Goal: Task Accomplishment & Management: Use online tool/utility

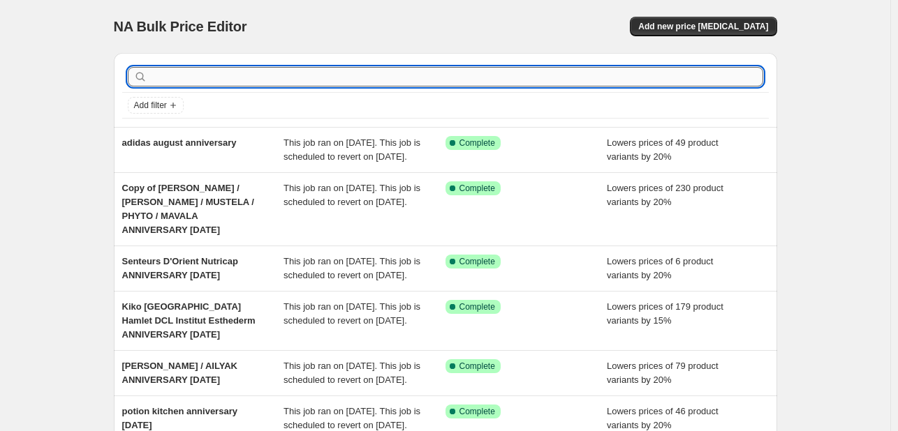
click at [429, 79] on input "text" at bounding box center [456, 77] width 613 height 20
type input "schwarzkopf"
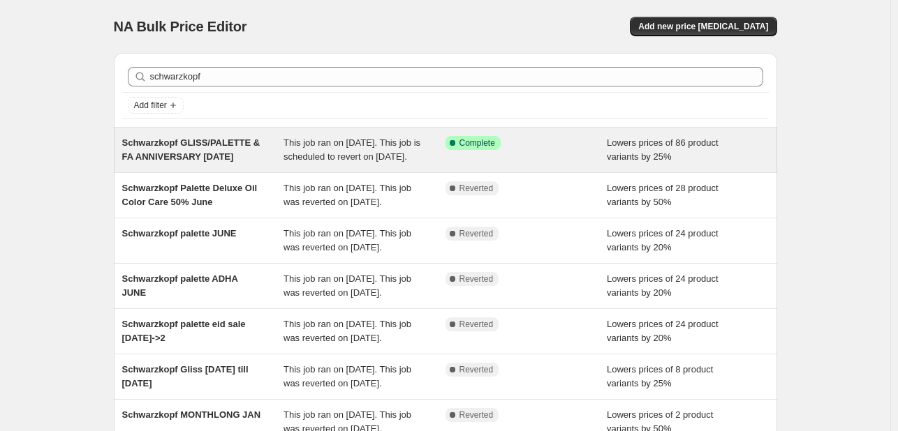
click at [607, 151] on div "Success Complete Complete" at bounding box center [526, 150] width 162 height 28
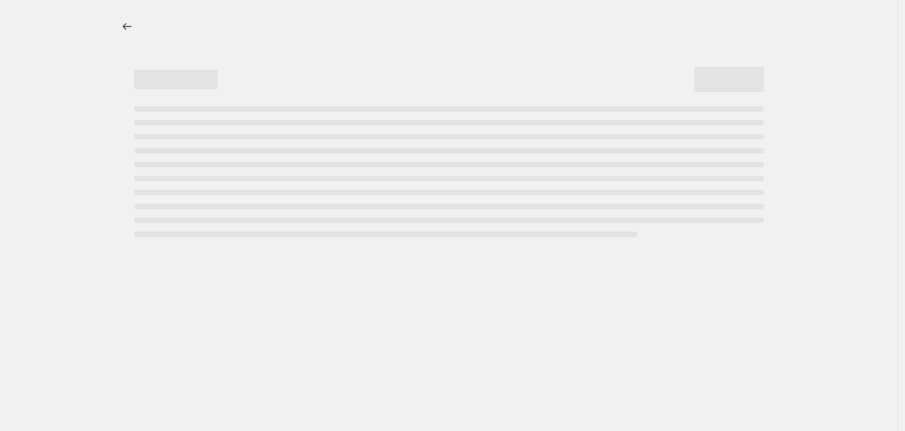
select select "percentage"
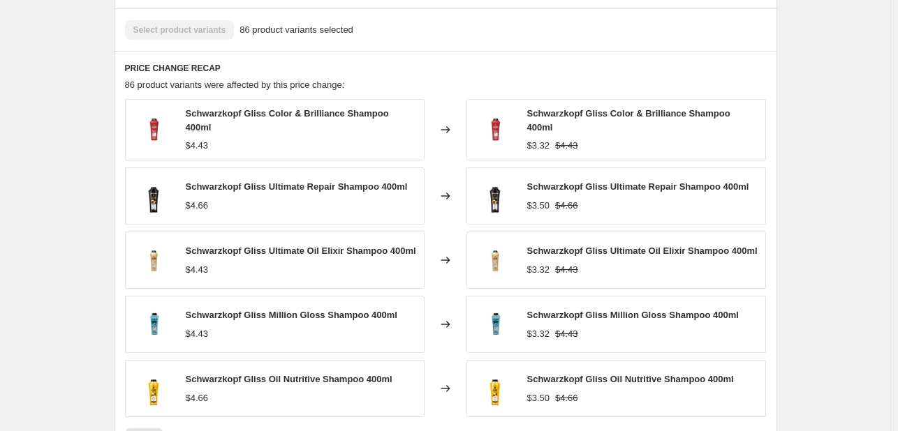
scroll to position [1047, 0]
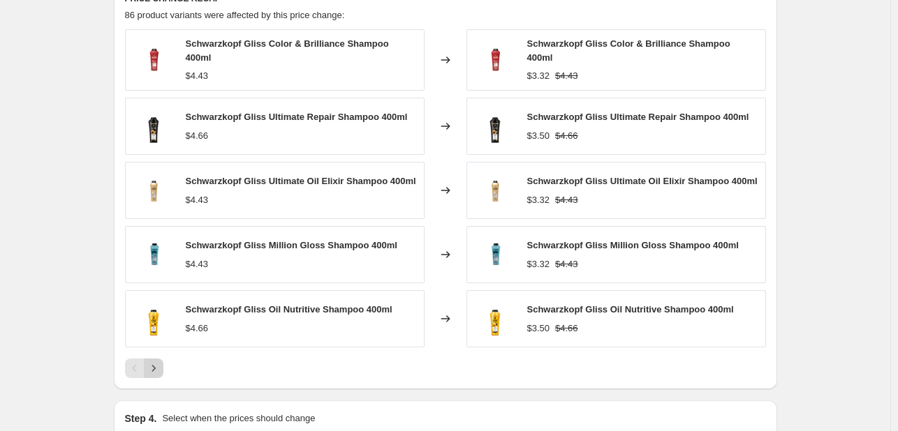
click at [156, 375] on icon "Next" at bounding box center [154, 369] width 14 height 14
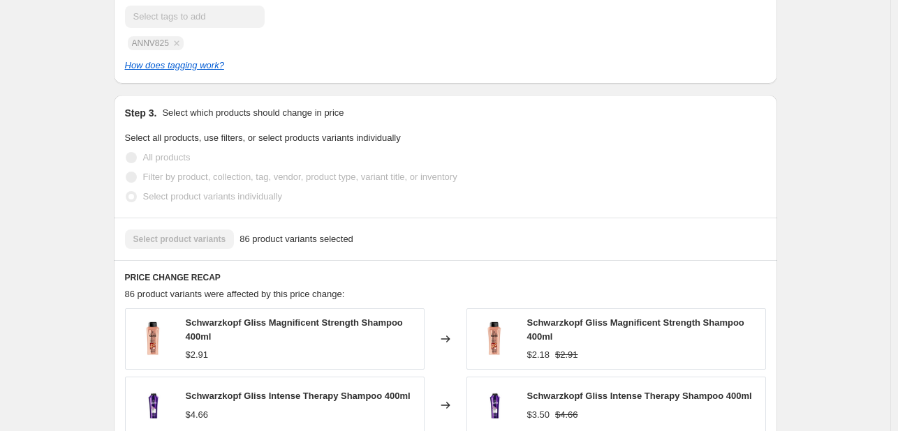
scroll to position [1187, 0]
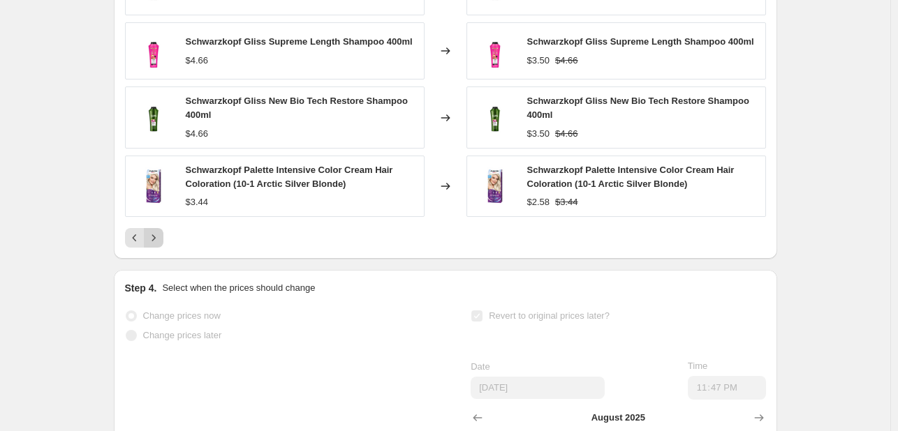
click at [156, 245] on icon "Next" at bounding box center [154, 238] width 14 height 14
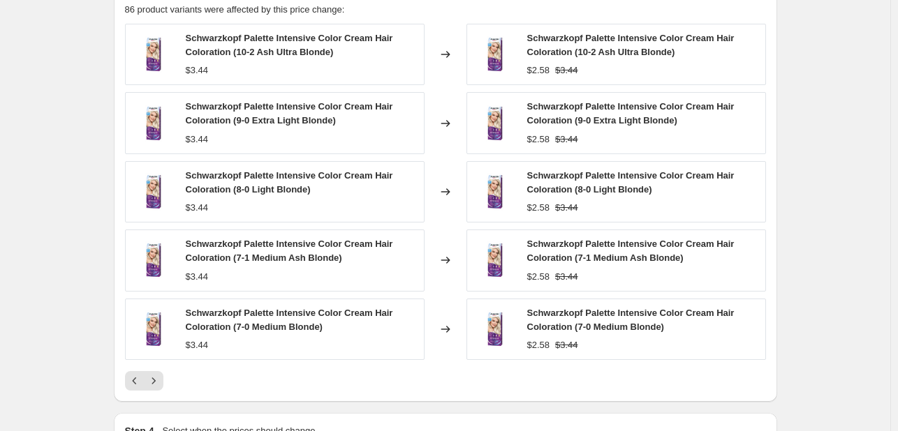
scroll to position [1047, 0]
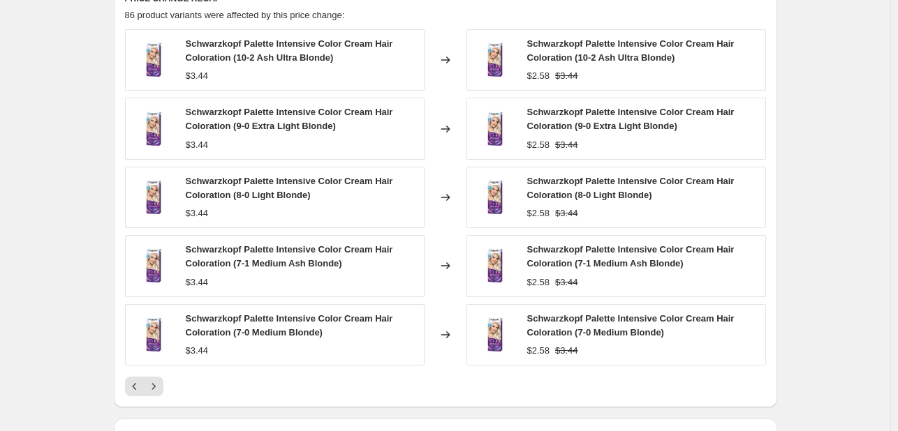
click at [155, 394] on icon "Next" at bounding box center [154, 387] width 14 height 14
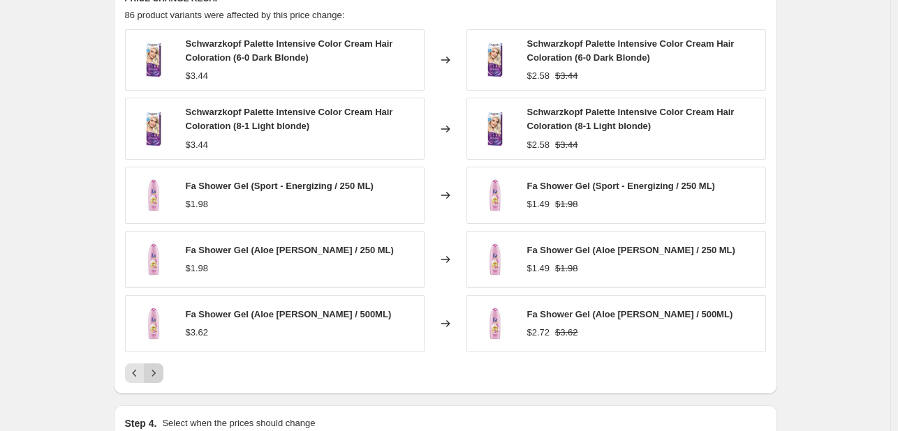
click at [157, 383] on button "Next" at bounding box center [154, 374] width 20 height 20
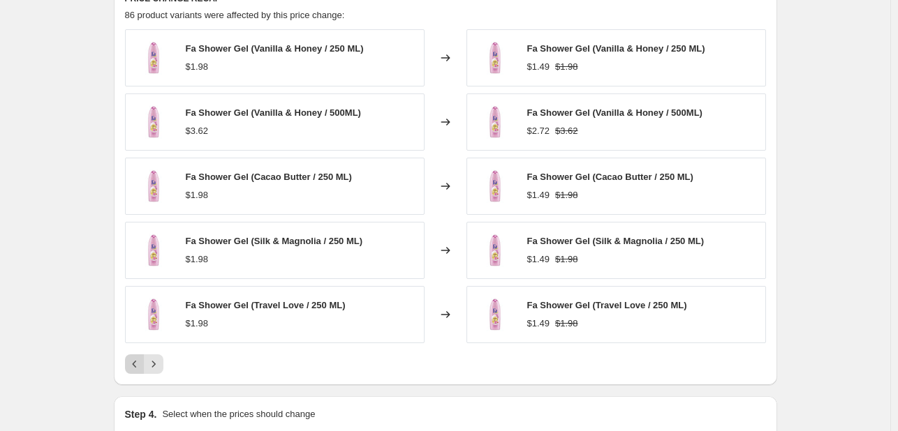
click at [130, 374] on button "Previous" at bounding box center [135, 365] width 20 height 20
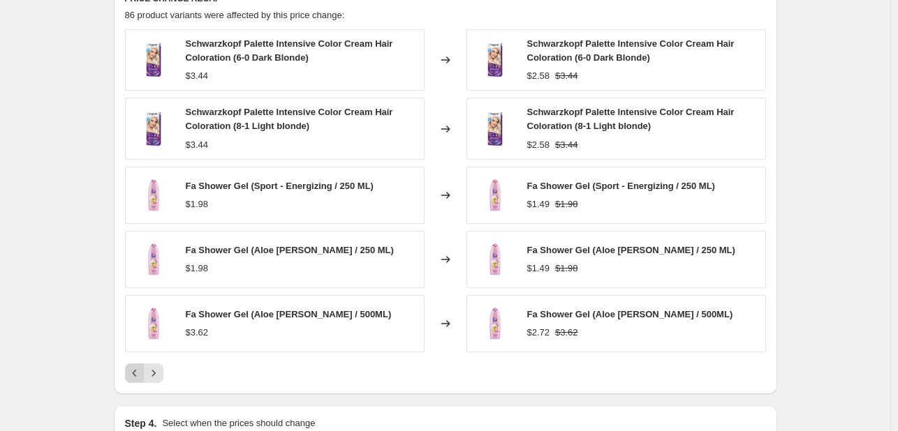
click at [140, 380] on icon "Previous" at bounding box center [135, 373] width 14 height 14
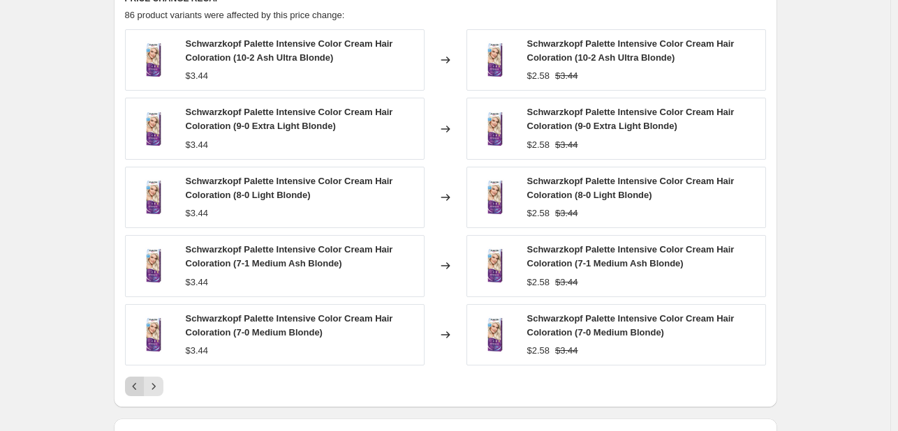
click at [142, 394] on icon "Previous" at bounding box center [135, 387] width 14 height 14
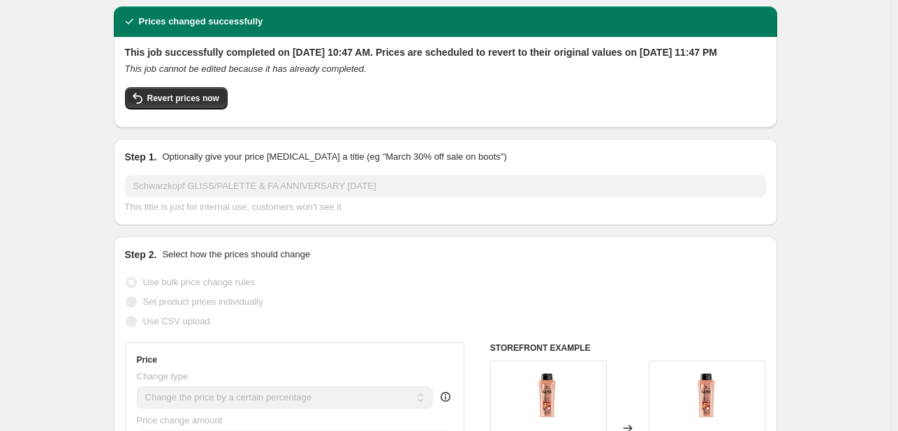
scroll to position [70, 0]
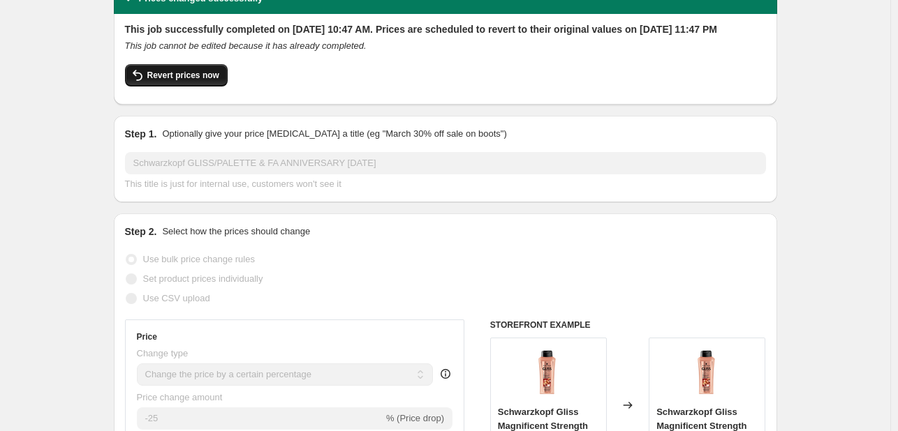
click at [198, 81] on span "Revert prices now" at bounding box center [183, 75] width 72 height 11
checkbox input "false"
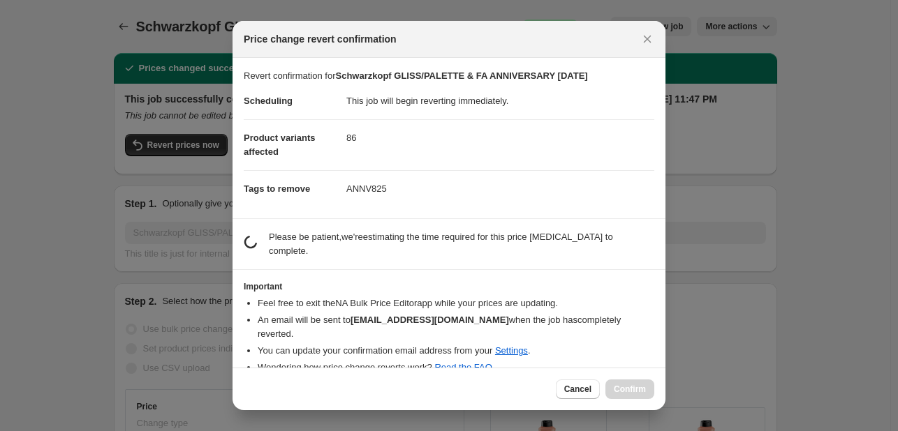
scroll to position [0, 0]
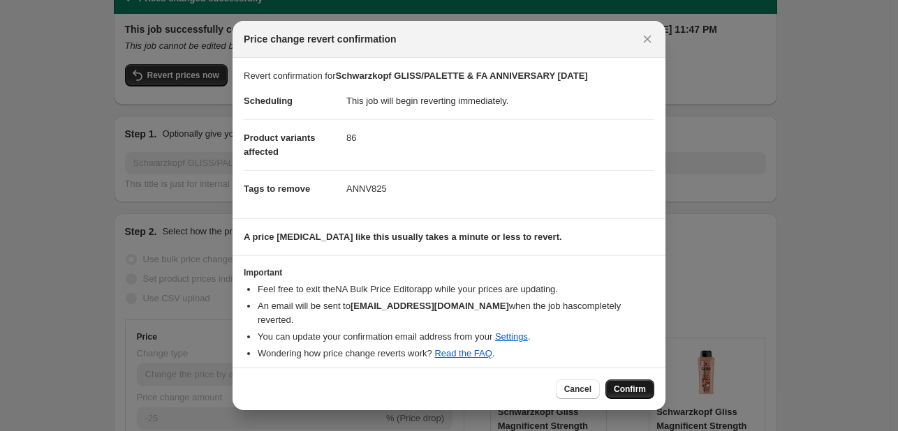
click at [628, 380] on button "Confirm" at bounding box center [629, 390] width 49 height 20
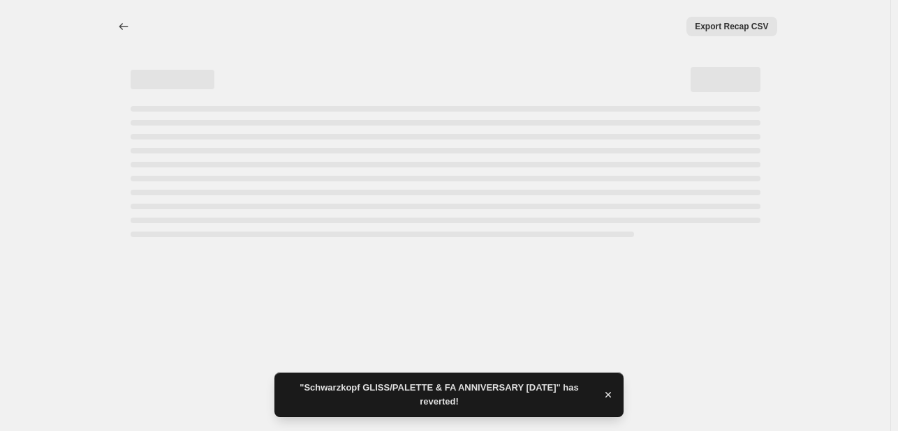
select select "percentage"
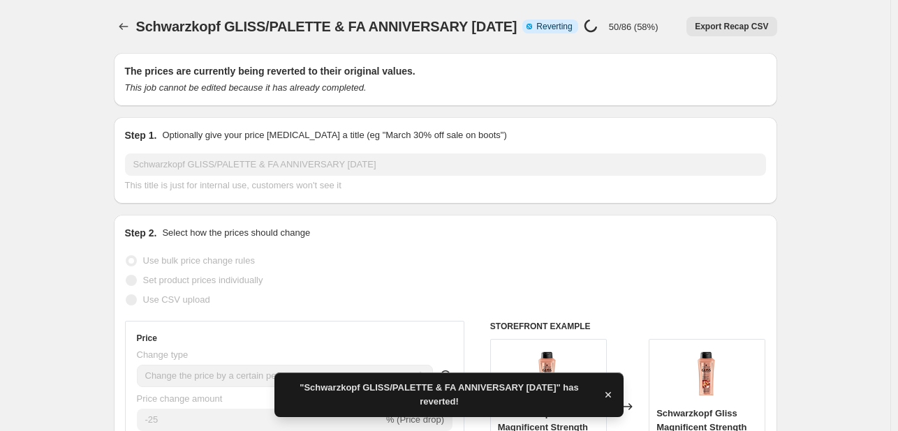
checkbox input "true"
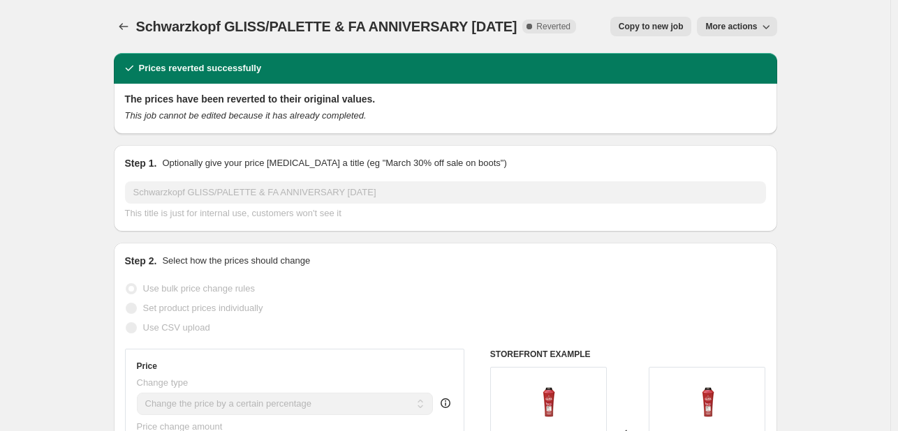
click at [655, 30] on span "Copy to new job" at bounding box center [650, 26] width 65 height 11
select select "percentage"
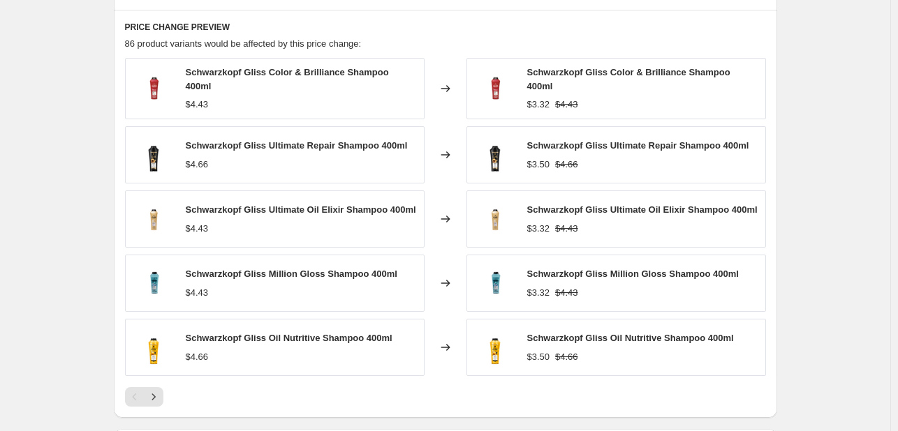
scroll to position [1047, 0]
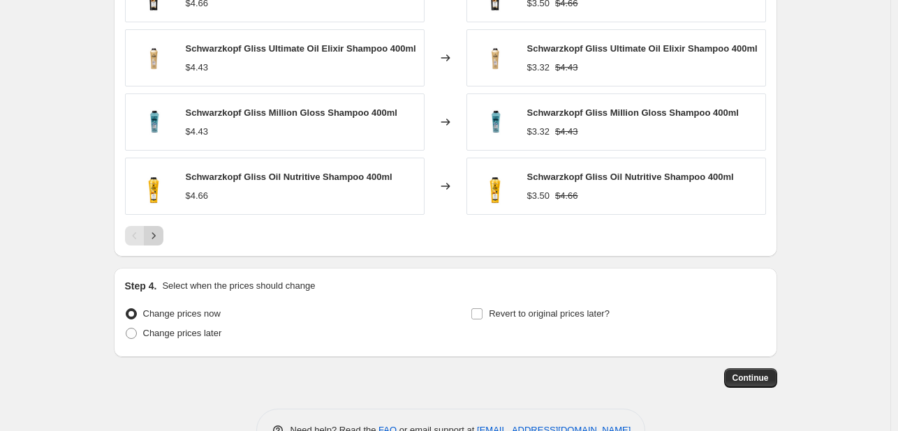
click at [158, 232] on icon "Next" at bounding box center [154, 236] width 14 height 14
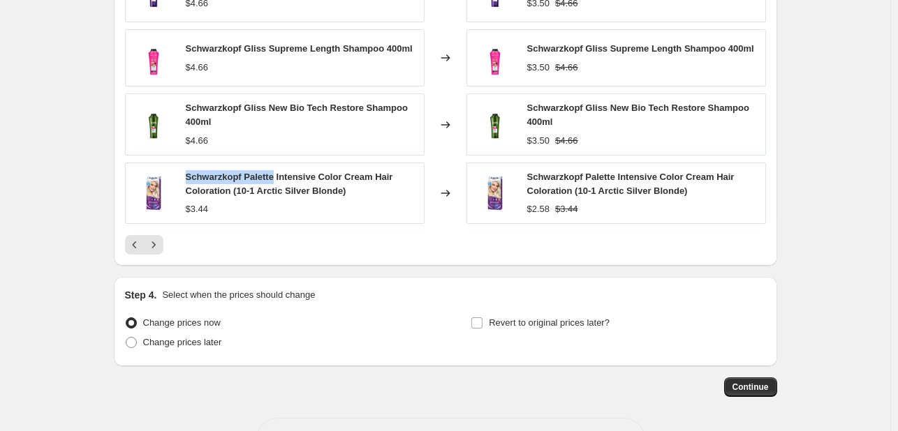
drag, startPoint x: 189, startPoint y: 179, endPoint x: 273, endPoint y: 168, distance: 84.5
click at [273, 170] on div "Schwarzkopf Palette Intensive Color Cream Hair Coloration (10-1 Arctic Silver B…" at bounding box center [301, 184] width 231 height 28
copy span "Schwarzkopf Palette"
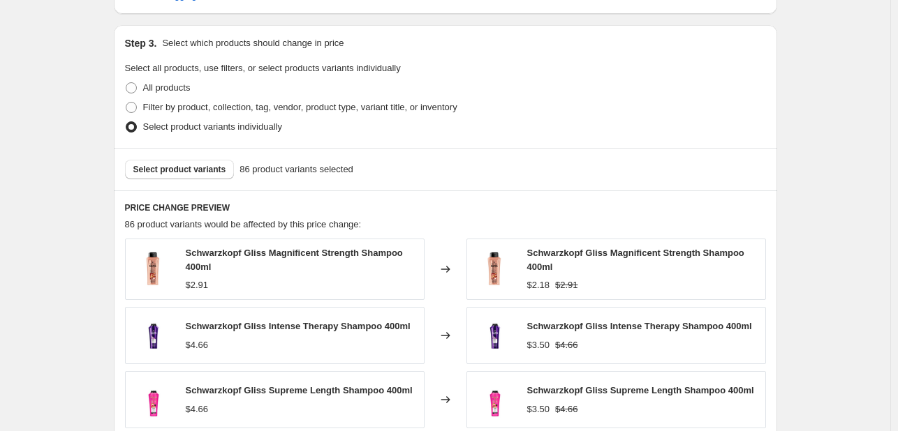
scroll to position [698, 0]
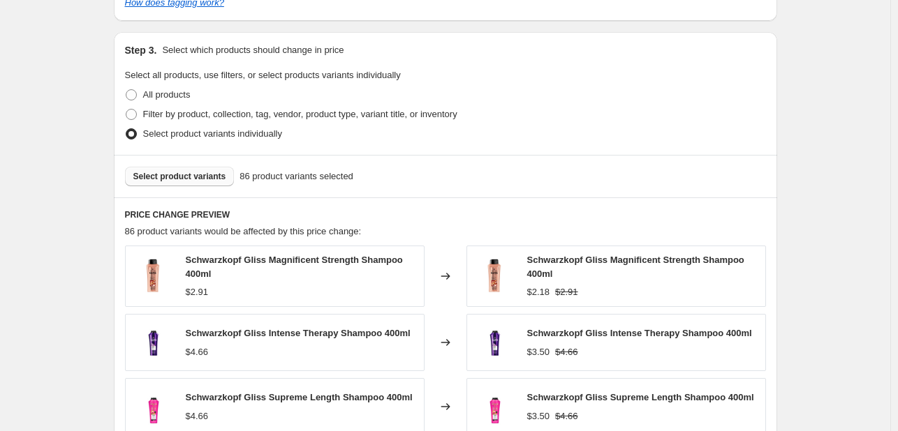
click at [200, 175] on span "Select product variants" at bounding box center [179, 176] width 93 height 11
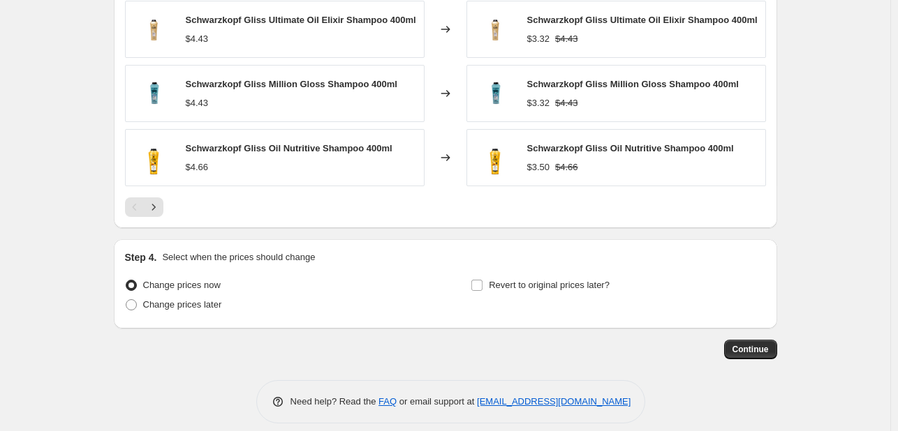
scroll to position [1083, 0]
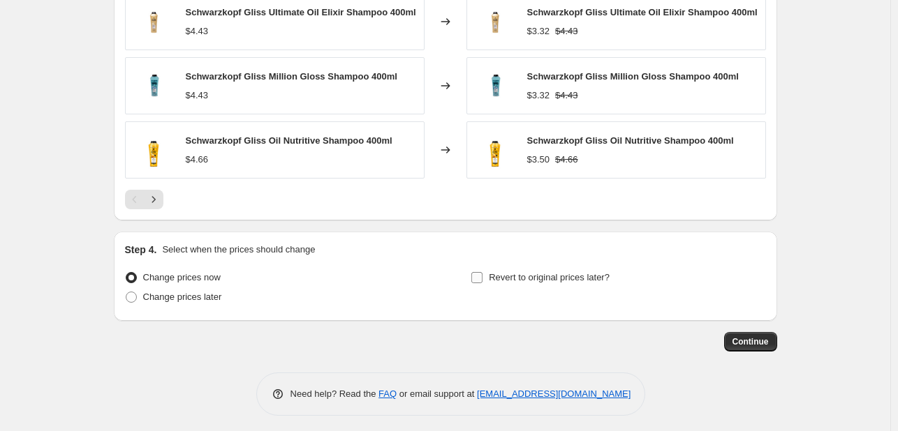
click at [496, 273] on span "Revert to original prices later?" at bounding box center [549, 277] width 121 height 10
click at [482, 273] on input "Revert to original prices later?" at bounding box center [476, 277] width 11 height 11
checkbox input "true"
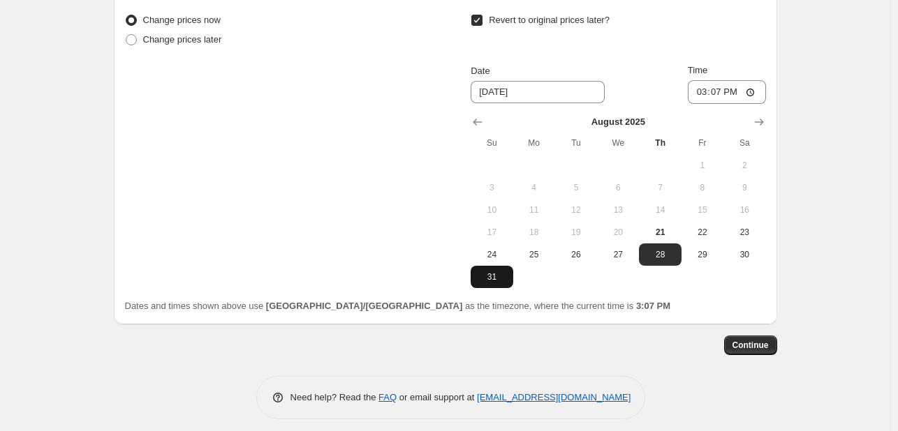
scroll to position [1344, 0]
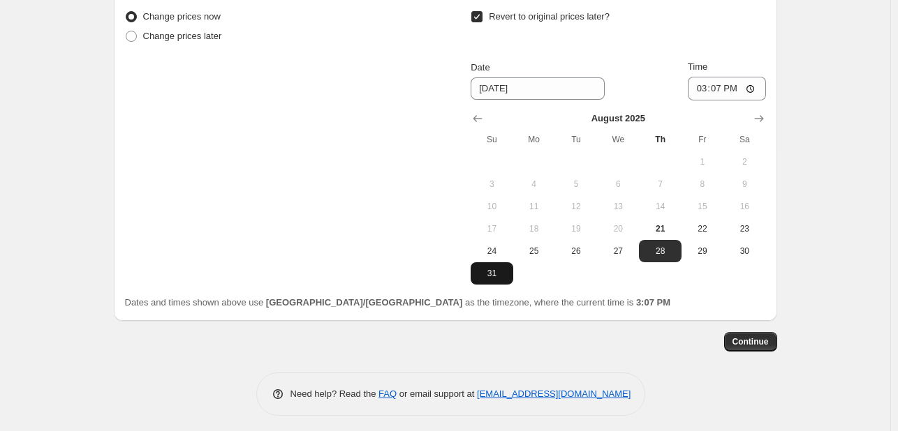
click at [507, 271] on span "31" at bounding box center [491, 273] width 31 height 11
type input "[DATE]"
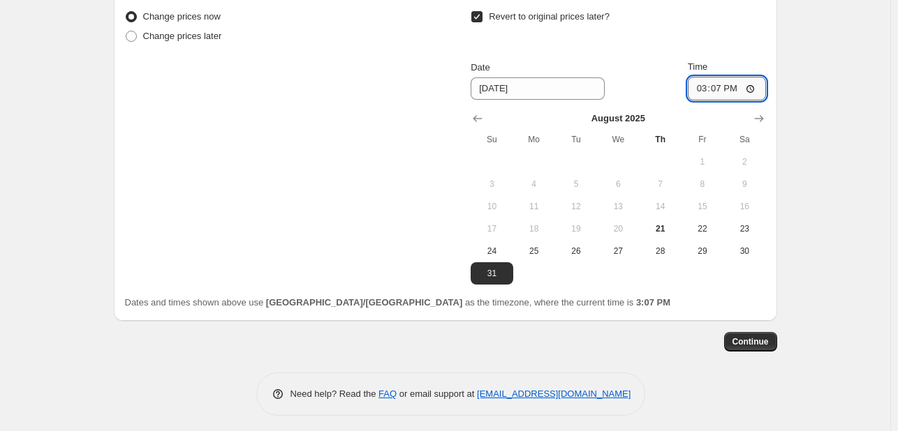
click at [711, 80] on input "15:07" at bounding box center [726, 89] width 78 height 24
type input "23:55"
click at [749, 336] on span "Continue" at bounding box center [750, 341] width 36 height 11
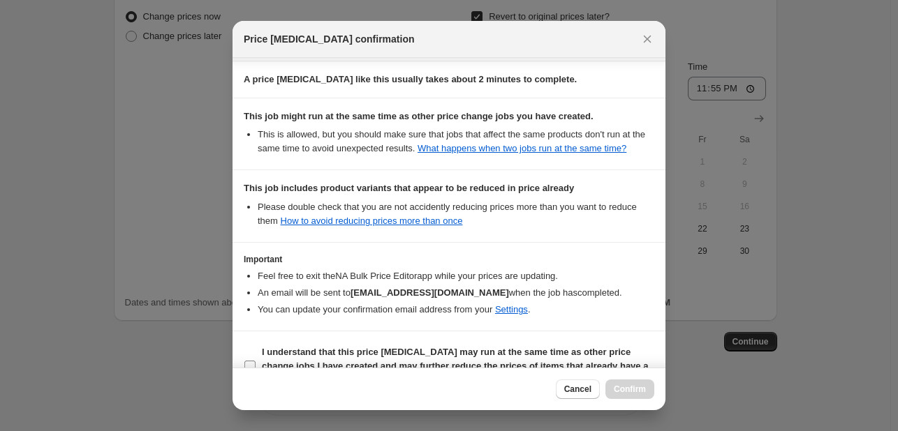
scroll to position [222, 0]
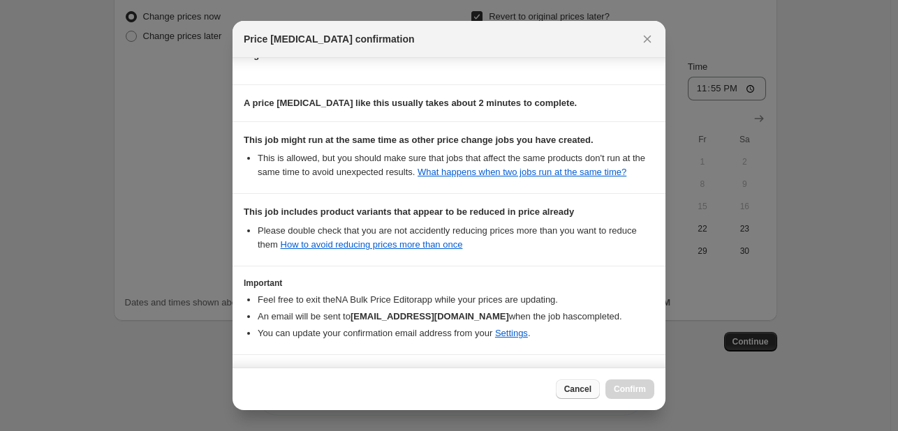
click at [567, 387] on span "Cancel" at bounding box center [577, 389] width 27 height 11
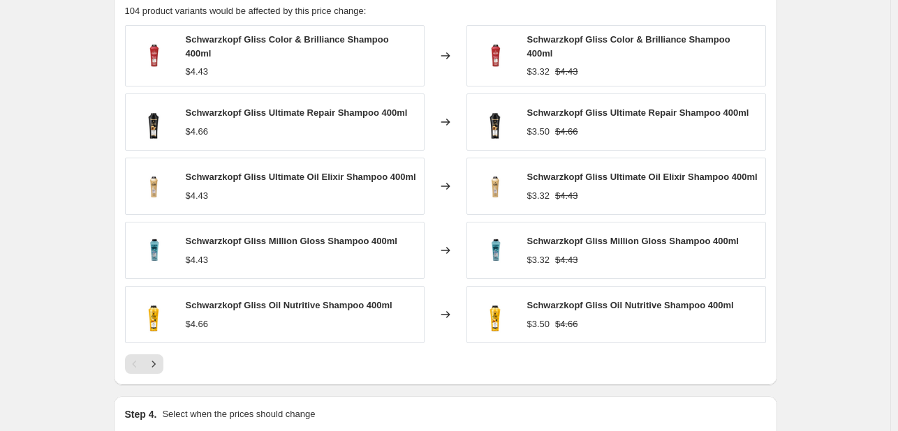
scroll to position [925, 0]
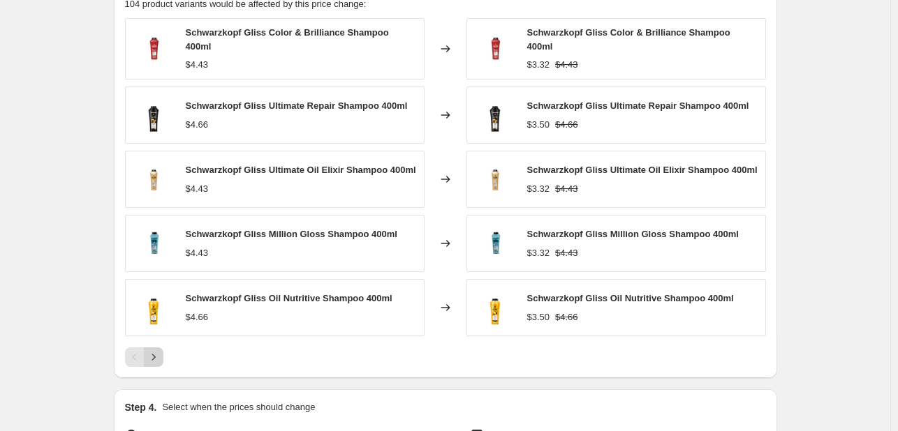
click at [154, 354] on icon "Next" at bounding box center [154, 357] width 14 height 14
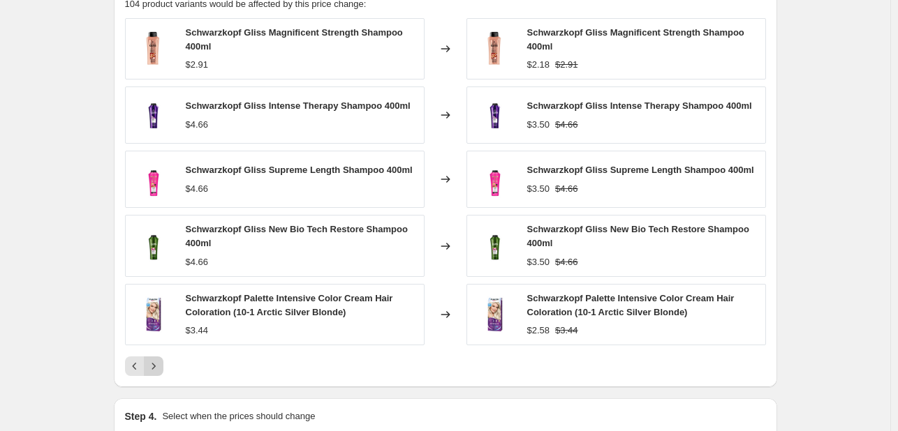
click at [157, 357] on button "Next" at bounding box center [154, 367] width 20 height 20
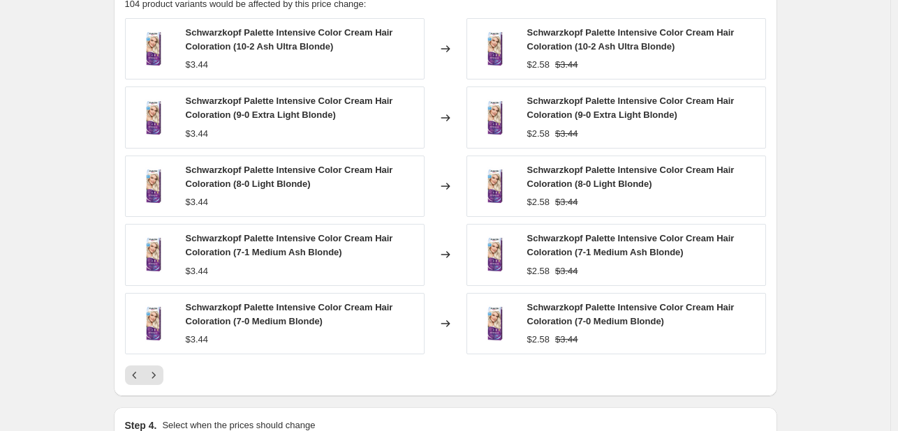
click at [163, 363] on div "Schwarzkopf Palette Intensive Color Cream Hair Coloration (10-2 Ash Ultra Blond…" at bounding box center [445, 201] width 641 height 367
click at [159, 372] on icon "Next" at bounding box center [154, 376] width 14 height 14
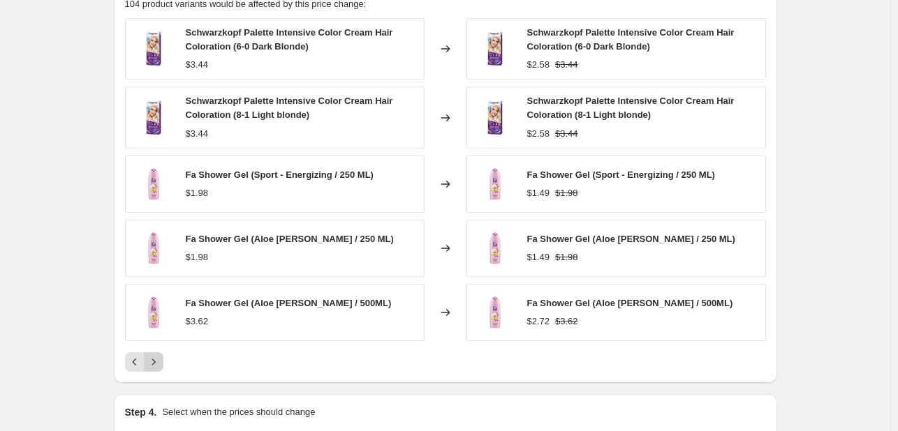
click at [159, 372] on div "PRICE CHANGE PREVIEW 104 product variants would be affected by this price chang…" at bounding box center [445, 176] width 663 height 413
click at [163, 362] on button "Next" at bounding box center [154, 362] width 20 height 20
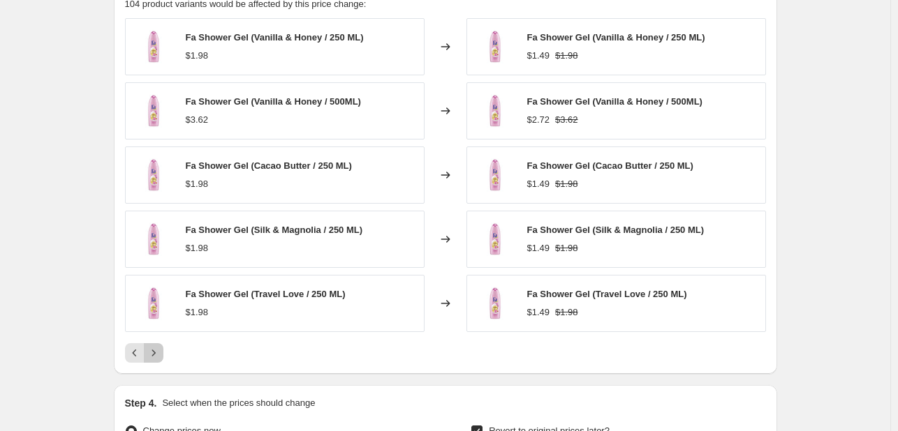
click at [161, 355] on icon "Next" at bounding box center [154, 353] width 14 height 14
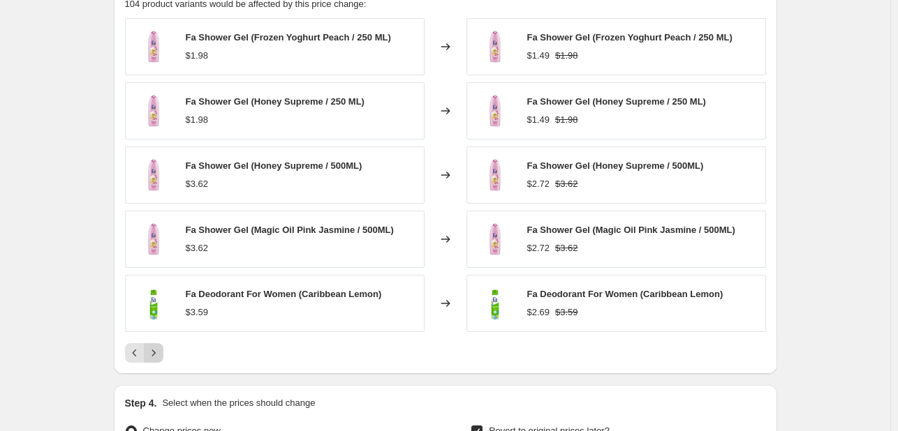
click at [161, 355] on icon "Next" at bounding box center [154, 353] width 14 height 14
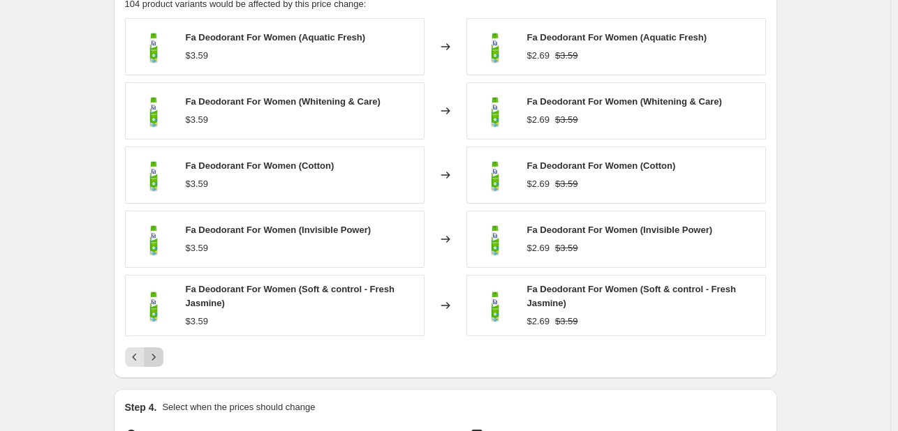
click at [161, 355] on icon "Next" at bounding box center [154, 357] width 14 height 14
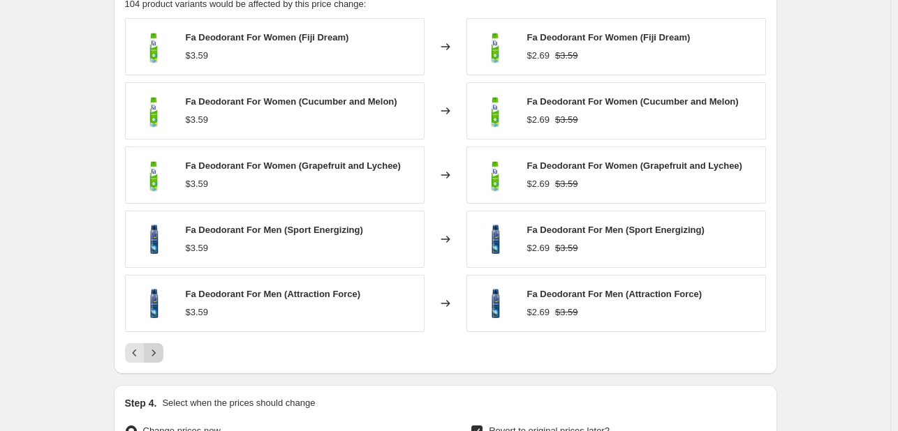
click at [161, 355] on icon "Next" at bounding box center [154, 353] width 14 height 14
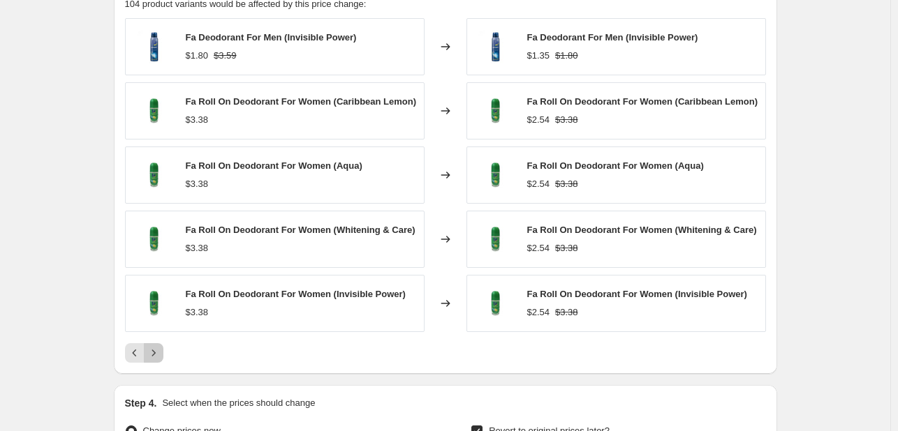
drag, startPoint x: 161, startPoint y: 355, endPoint x: 188, endPoint y: 352, distance: 27.3
click at [188, 352] on div at bounding box center [445, 353] width 641 height 20
drag, startPoint x: 283, startPoint y: 36, endPoint x: 181, endPoint y: 39, distance: 102.7
click at [181, 39] on div "Fa Deodorant For Men (Invisible Power) $1.80 $3.59" at bounding box center [274, 46] width 299 height 57
copy div "Fa Deodorant For Men"
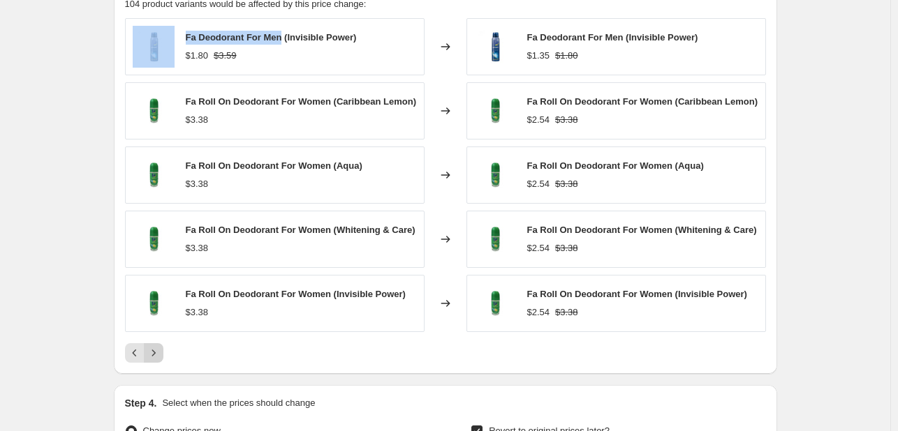
click at [161, 350] on icon "Next" at bounding box center [154, 353] width 14 height 14
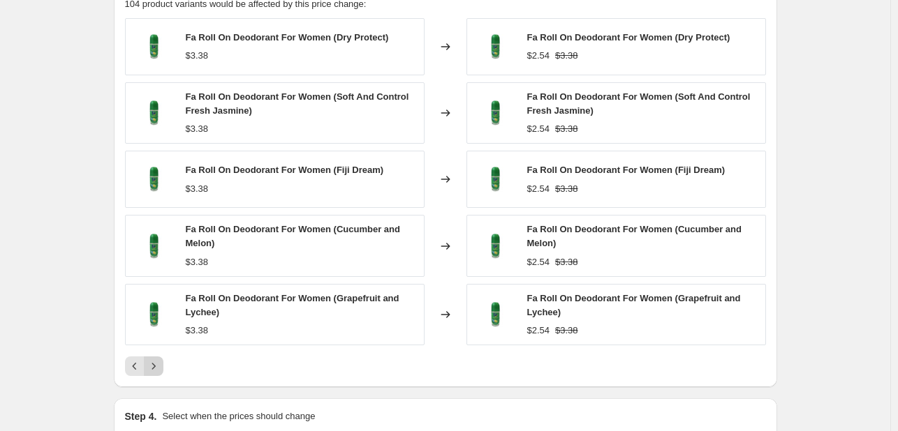
click at [159, 366] on icon "Next" at bounding box center [154, 366] width 14 height 14
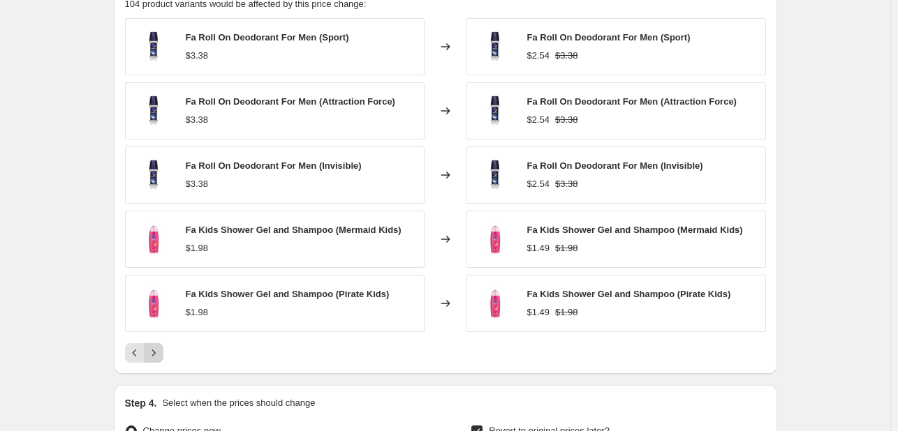
click at [158, 354] on icon "Next" at bounding box center [154, 353] width 14 height 14
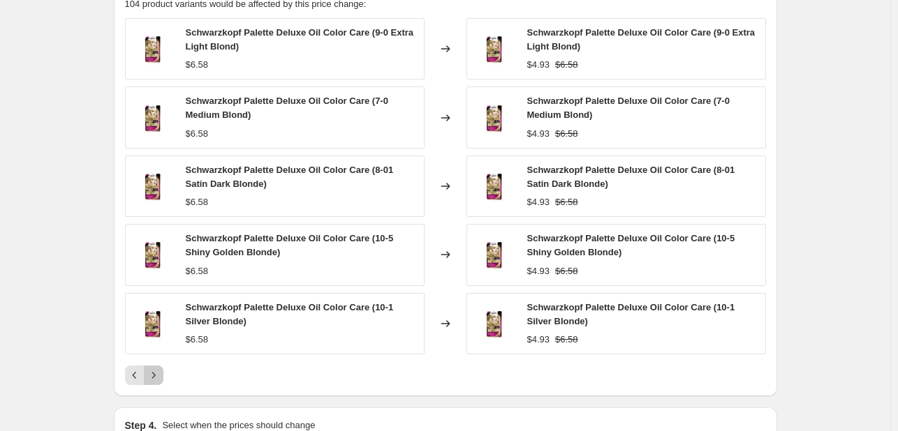
click at [158, 379] on icon "Next" at bounding box center [154, 376] width 14 height 14
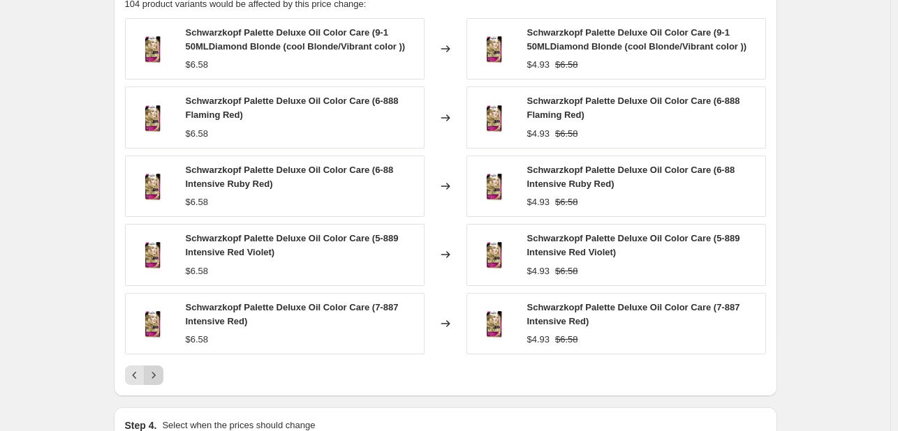
click at [158, 369] on icon "Next" at bounding box center [154, 376] width 14 height 14
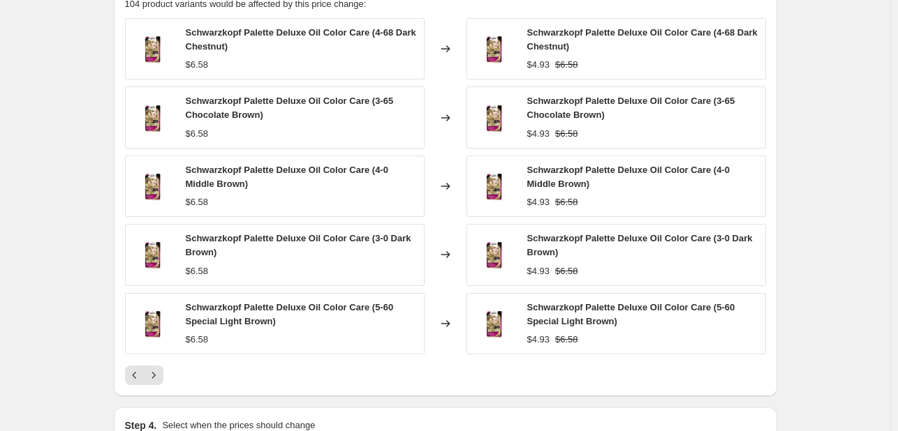
click at [158, 369] on icon "Next" at bounding box center [154, 376] width 14 height 14
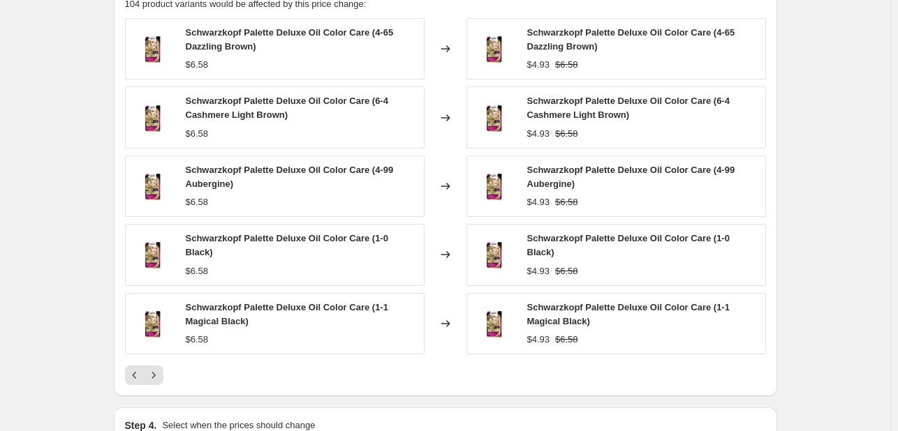
click at [158, 369] on icon "Next" at bounding box center [154, 376] width 14 height 14
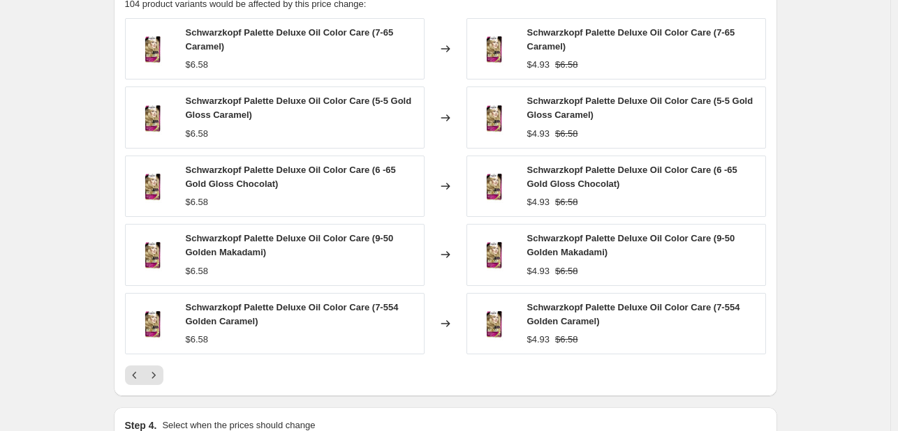
click at [158, 369] on icon "Next" at bounding box center [154, 376] width 14 height 14
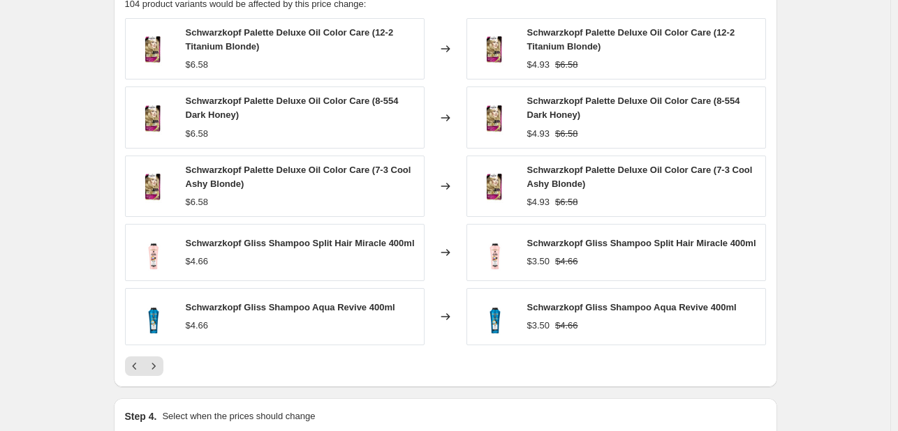
click at [158, 368] on icon "Next" at bounding box center [154, 366] width 14 height 14
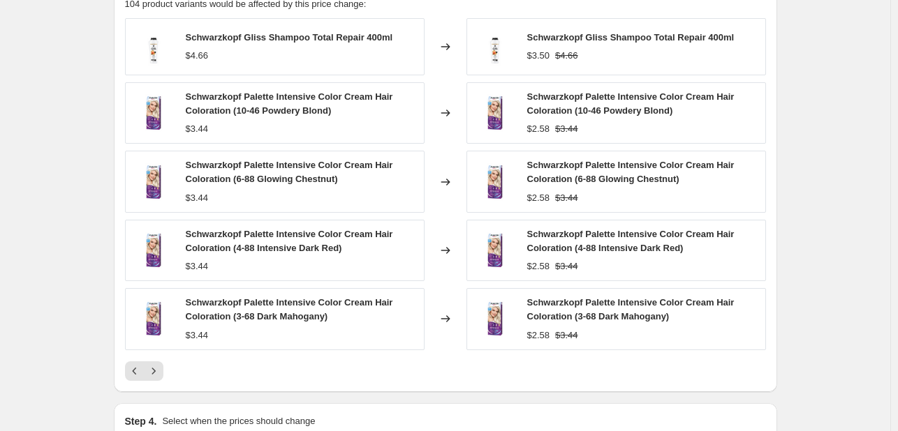
click at [158, 368] on icon "Next" at bounding box center [154, 371] width 14 height 14
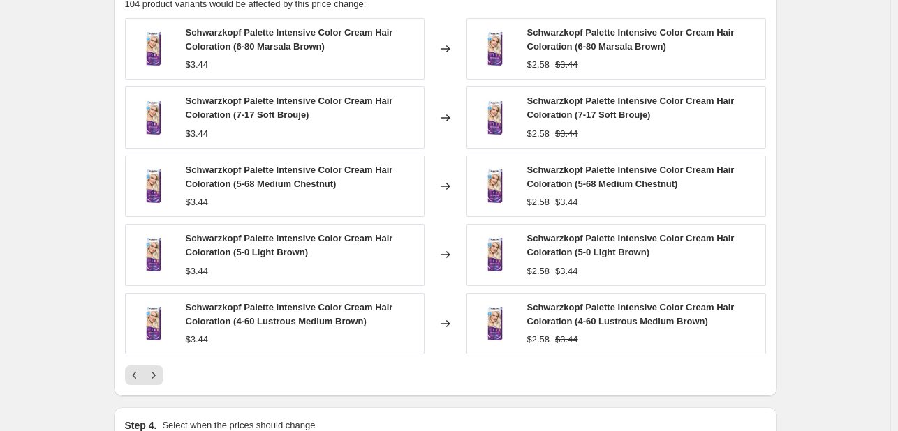
click at [158, 369] on icon "Next" at bounding box center [154, 376] width 14 height 14
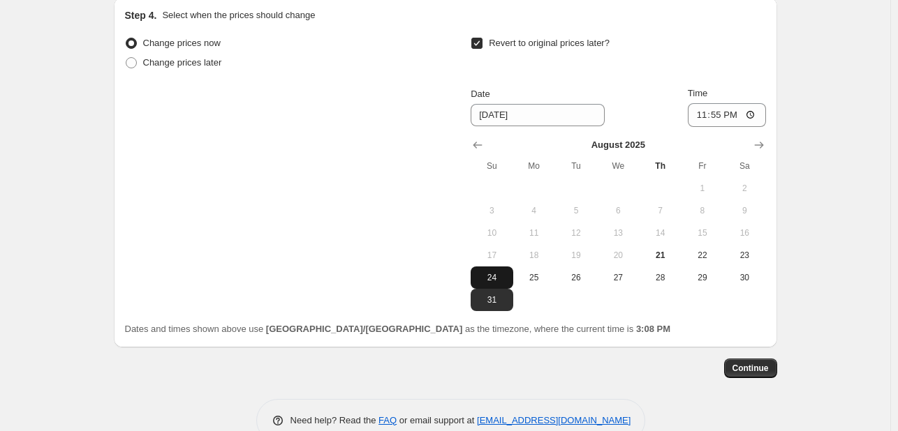
scroll to position [1274, 0]
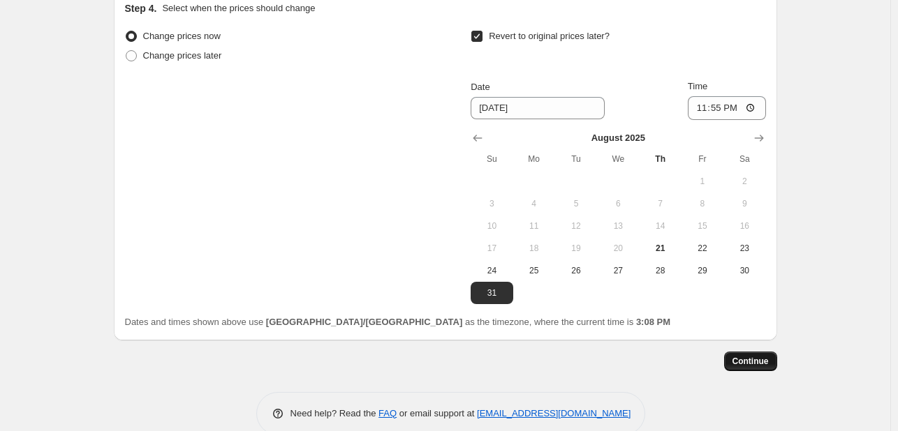
click at [759, 361] on span "Continue" at bounding box center [750, 361] width 36 height 11
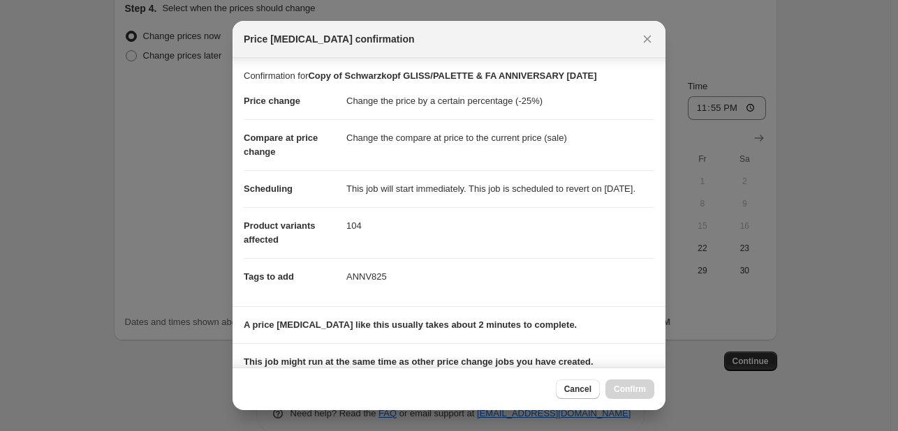
scroll to position [292, 0]
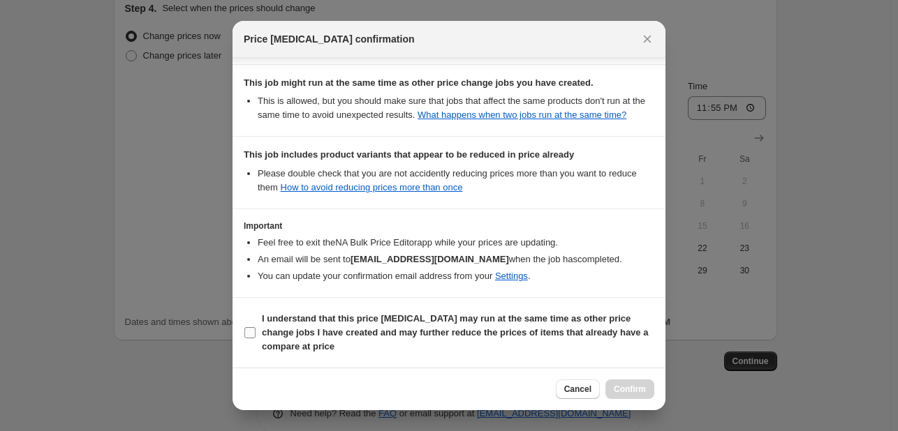
click at [579, 330] on b "I understand that this price [MEDICAL_DATA] may run at the same time as other p…" at bounding box center [455, 332] width 386 height 38
click at [255, 330] on input "I understand that this price [MEDICAL_DATA] may run at the same time as other p…" at bounding box center [249, 332] width 11 height 11
checkbox input "true"
click at [625, 385] on span "Confirm" at bounding box center [630, 389] width 32 height 11
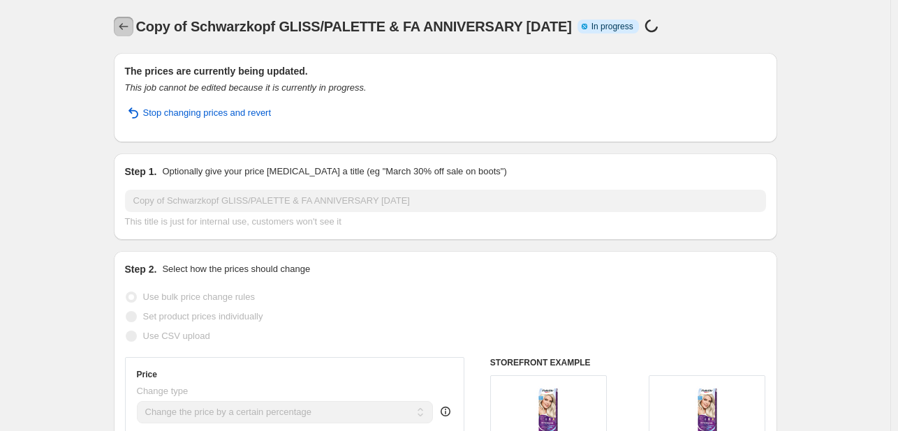
click at [127, 28] on icon "Price change jobs" at bounding box center [124, 27] width 14 height 14
